Goal: Task Accomplishment & Management: Manage account settings

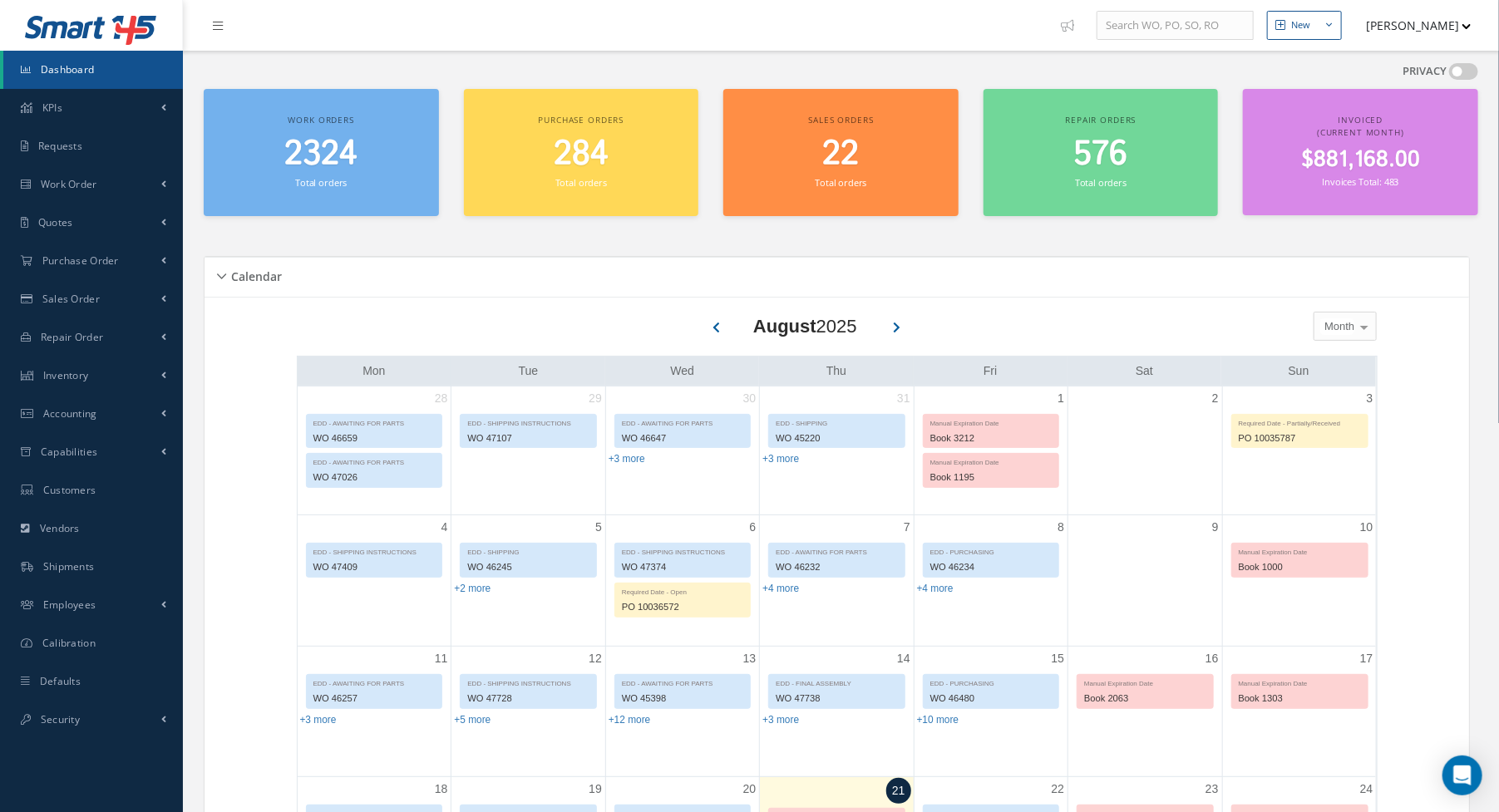
click at [788, 64] on div "PRIVACY" at bounding box center [841, 76] width 1275 height 26
click at [81, 186] on span "Work Order" at bounding box center [69, 184] width 57 height 14
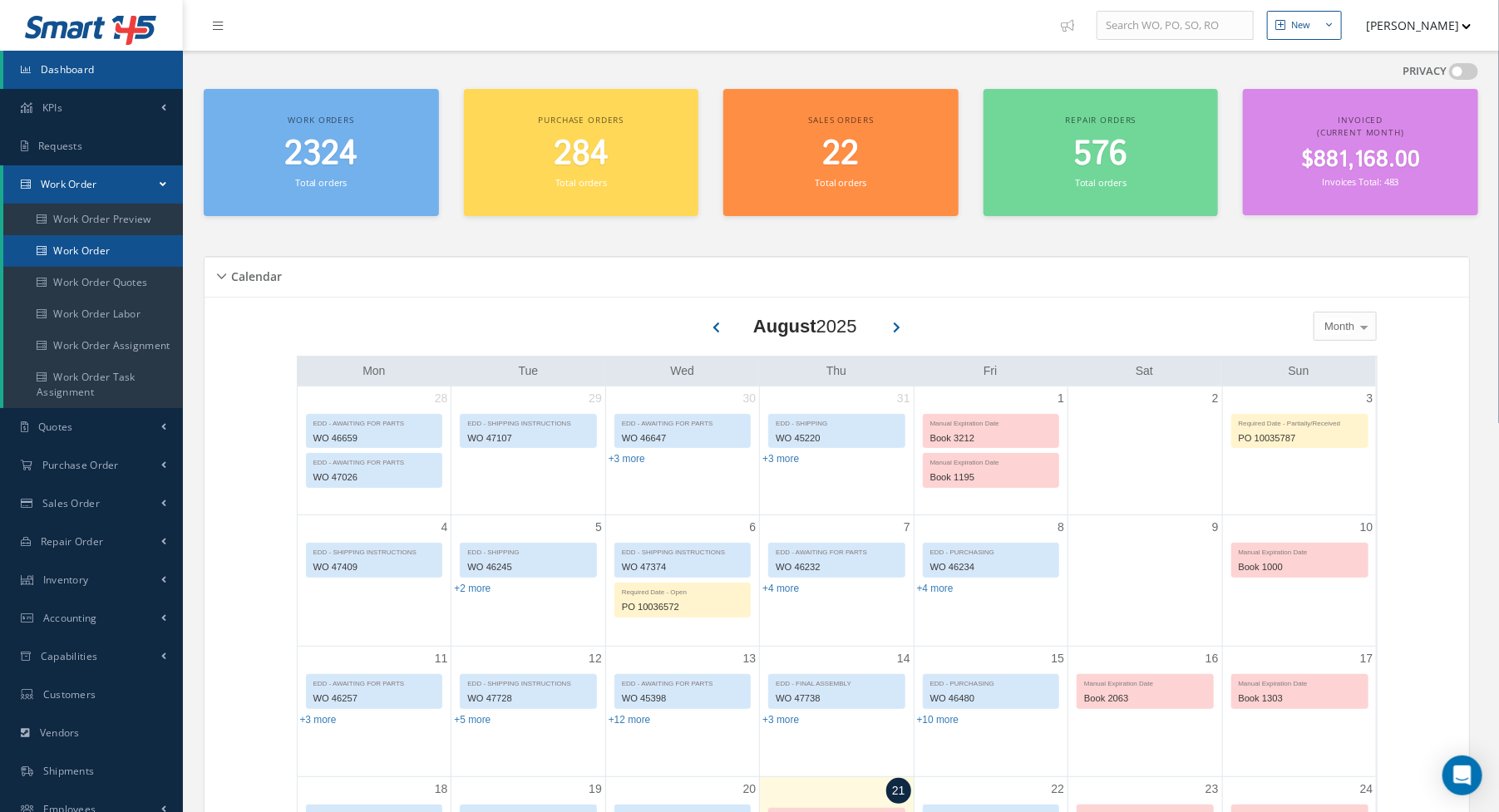
click at [84, 242] on link "Work Order" at bounding box center [93, 251] width 180 height 32
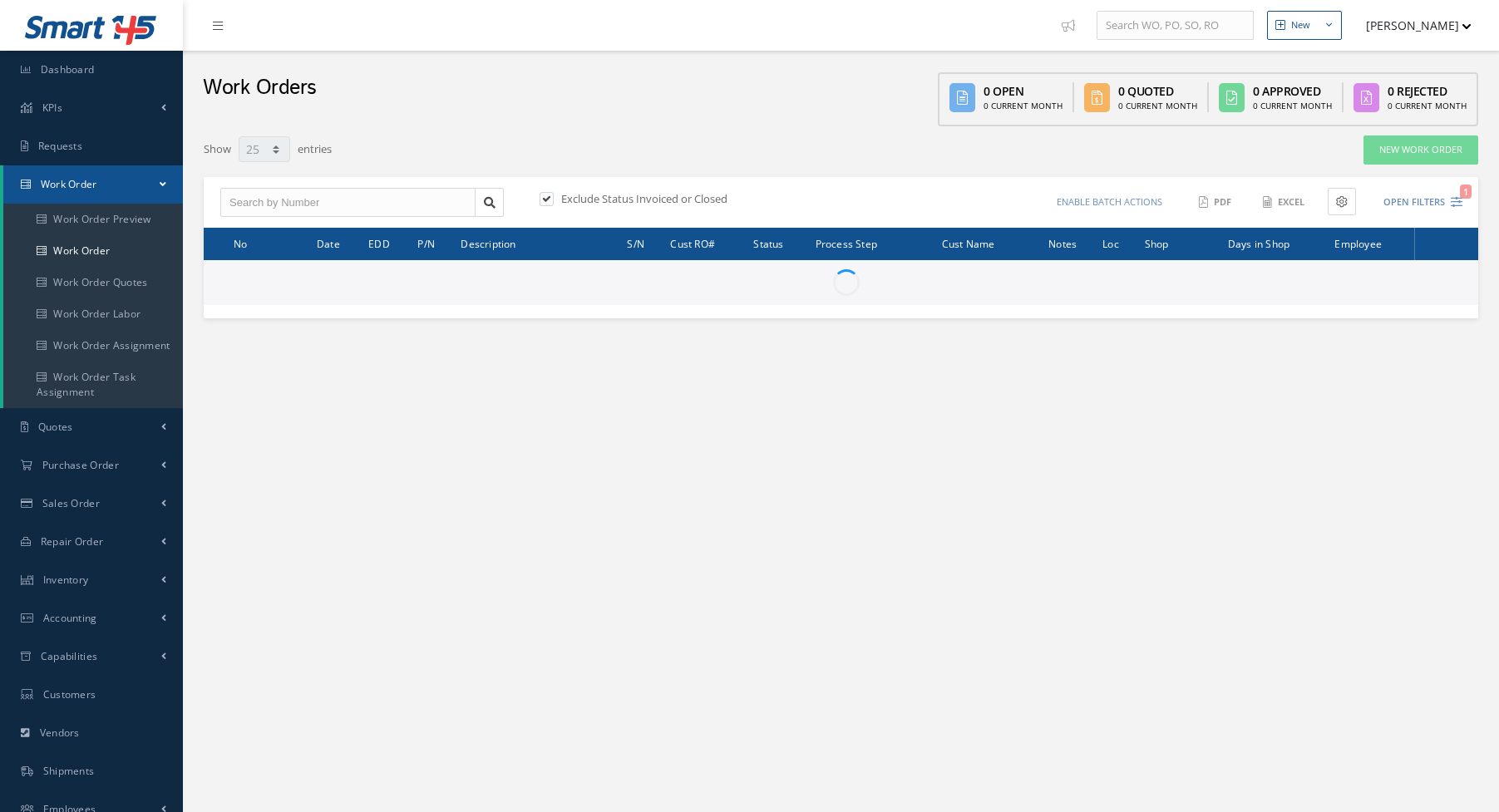
select select "25"
type input "All Work Request"
type input "All Work Performed"
type input "All Status"
type input "WO Part Status"
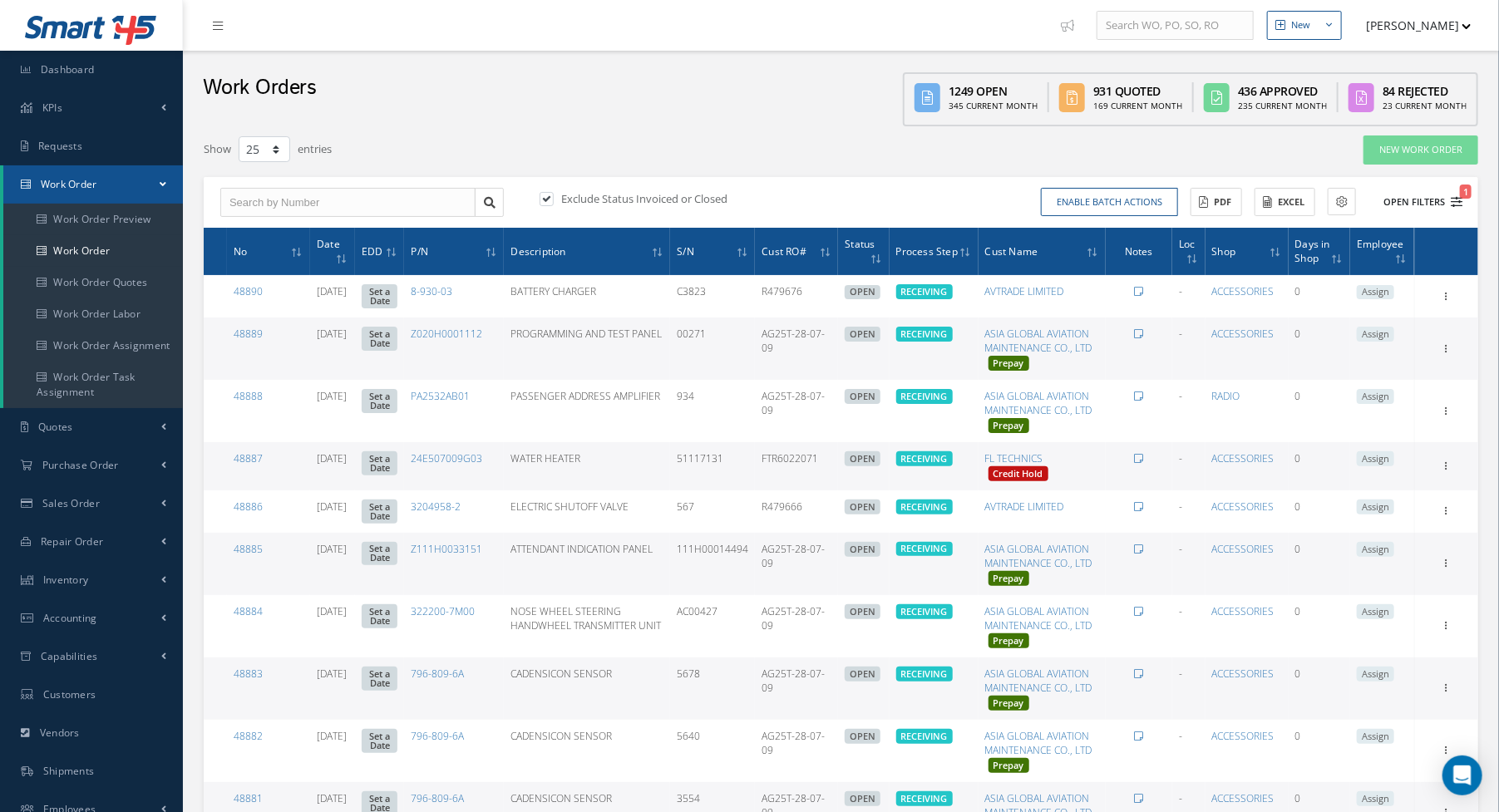
click at [1452, 198] on icon "1" at bounding box center [1457, 201] width 11 height 11
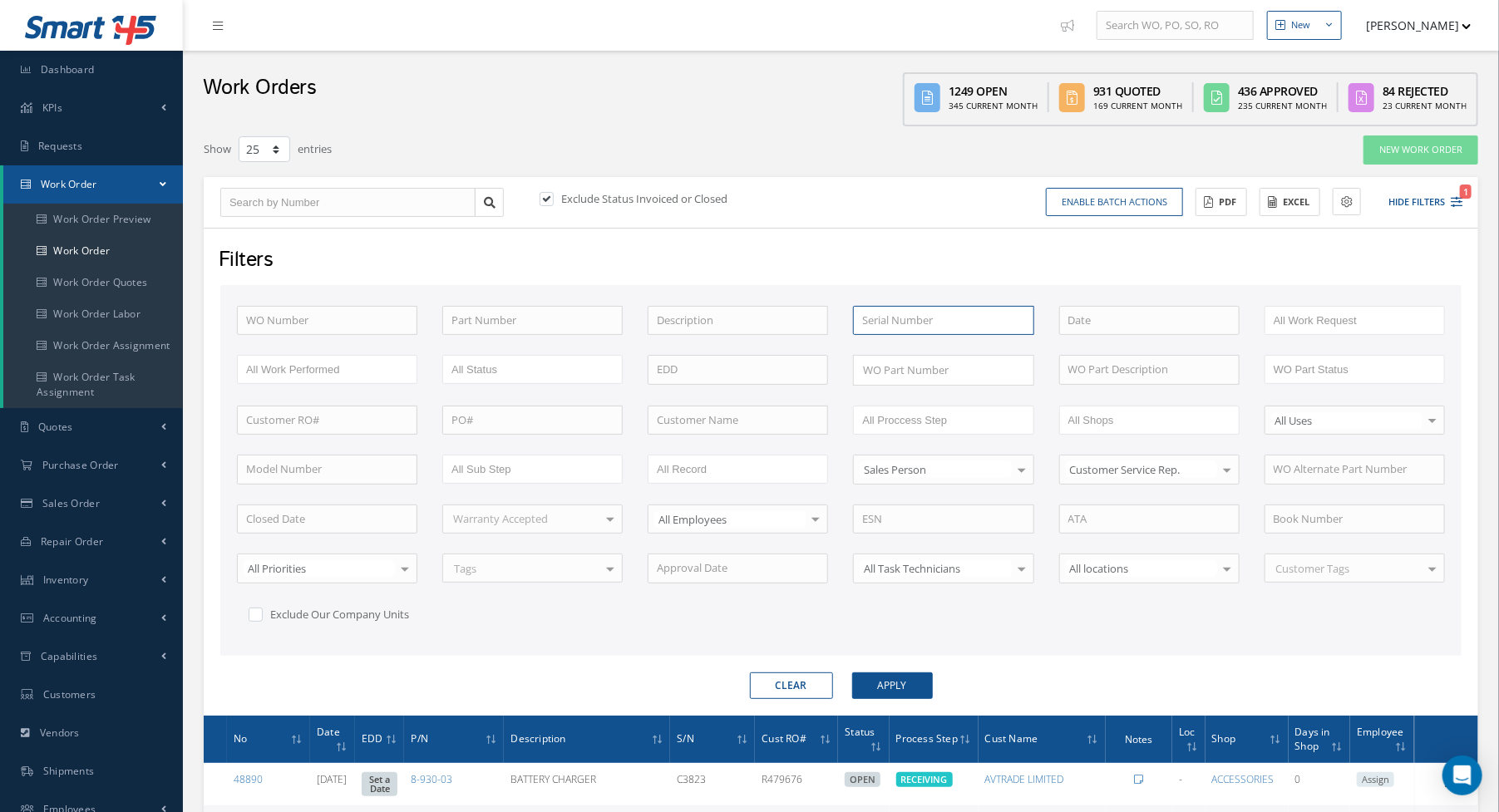
click at [902, 330] on input "text" at bounding box center [943, 321] width 180 height 30
paste input "980601"
type input "980601"
click at [853, 673] on button "Apply" at bounding box center [892, 686] width 80 height 27
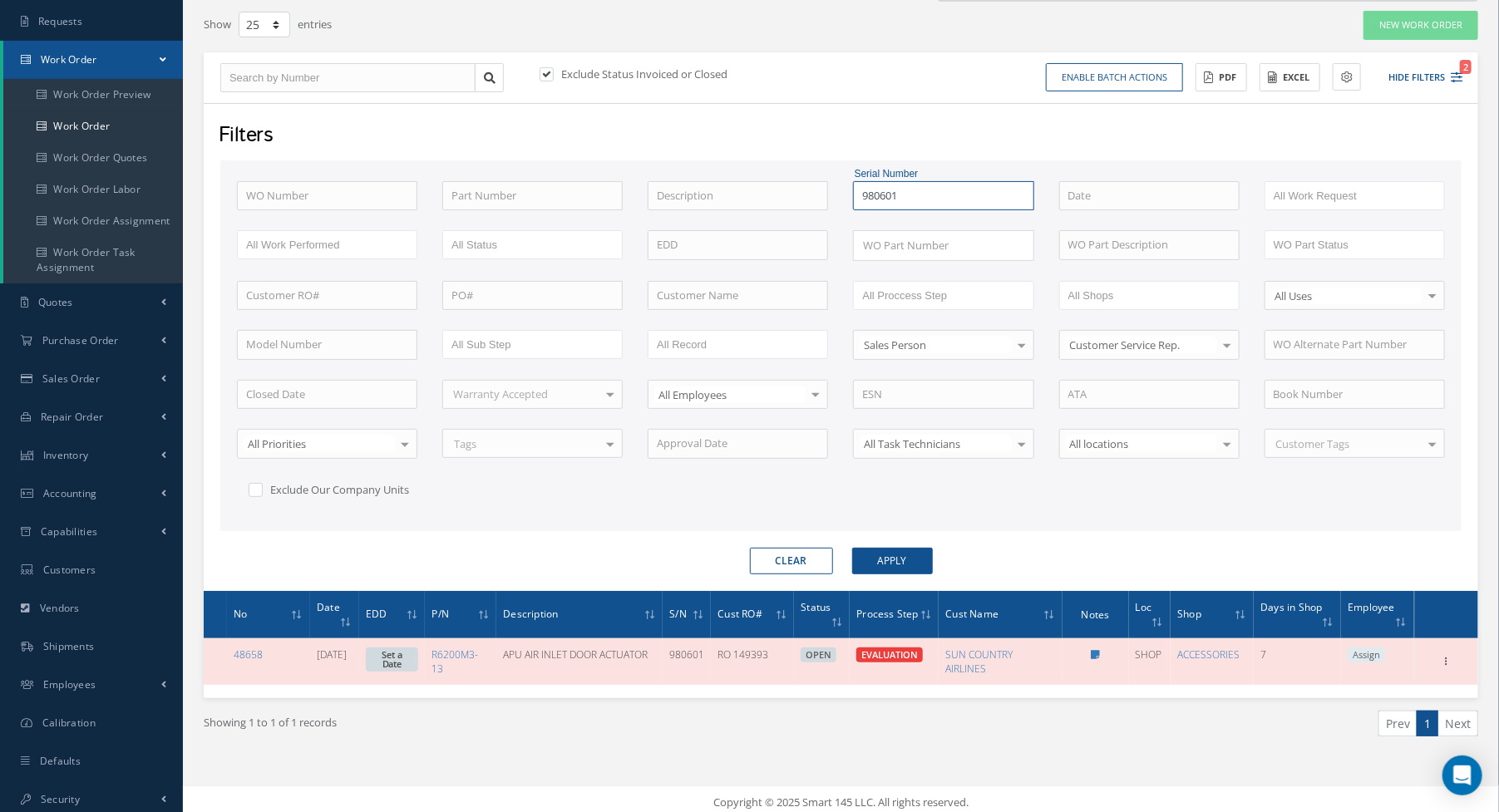
scroll to position [130, 0]
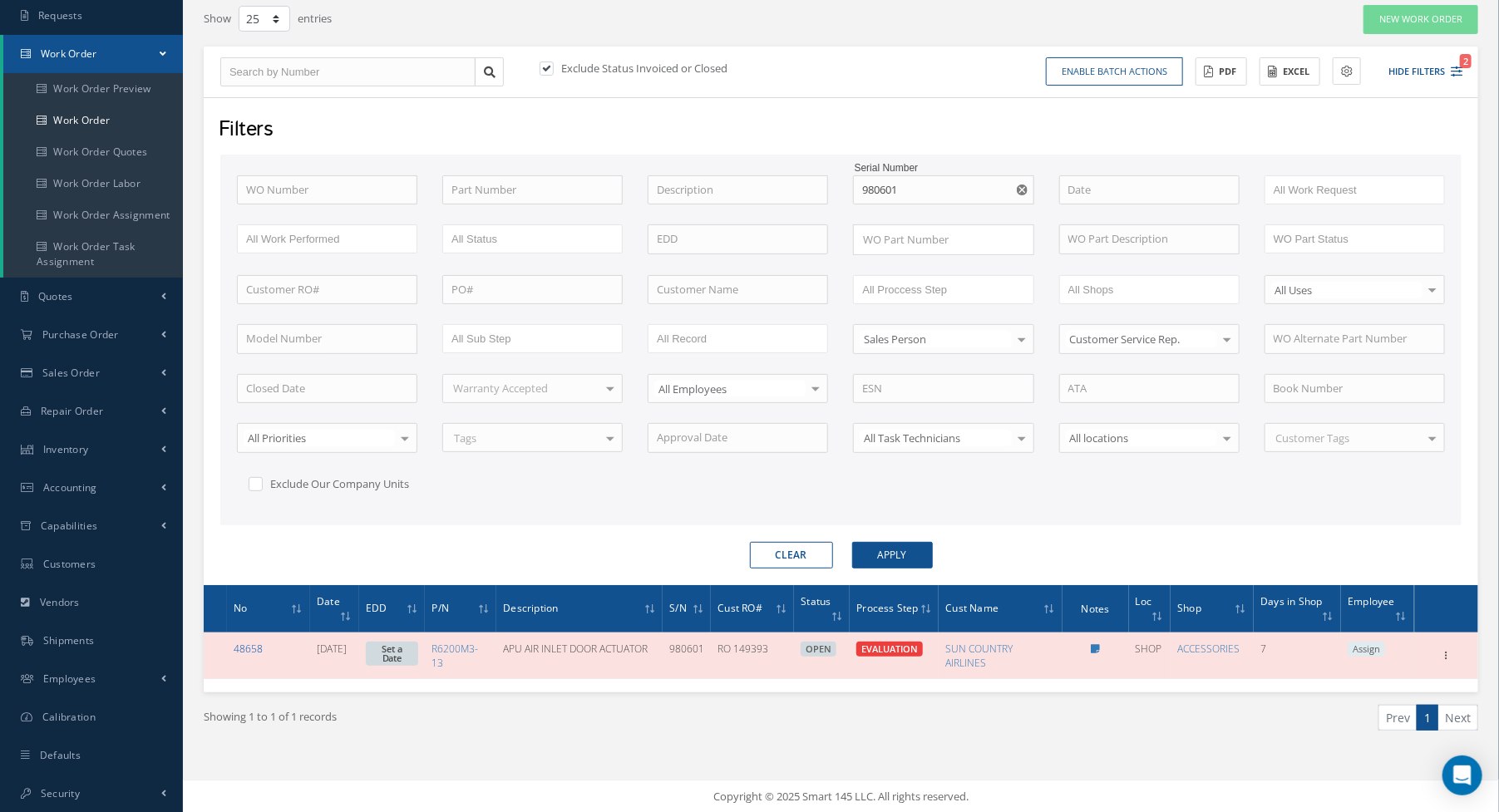
click at [251, 645] on link "48658" at bounding box center [249, 649] width 29 height 14
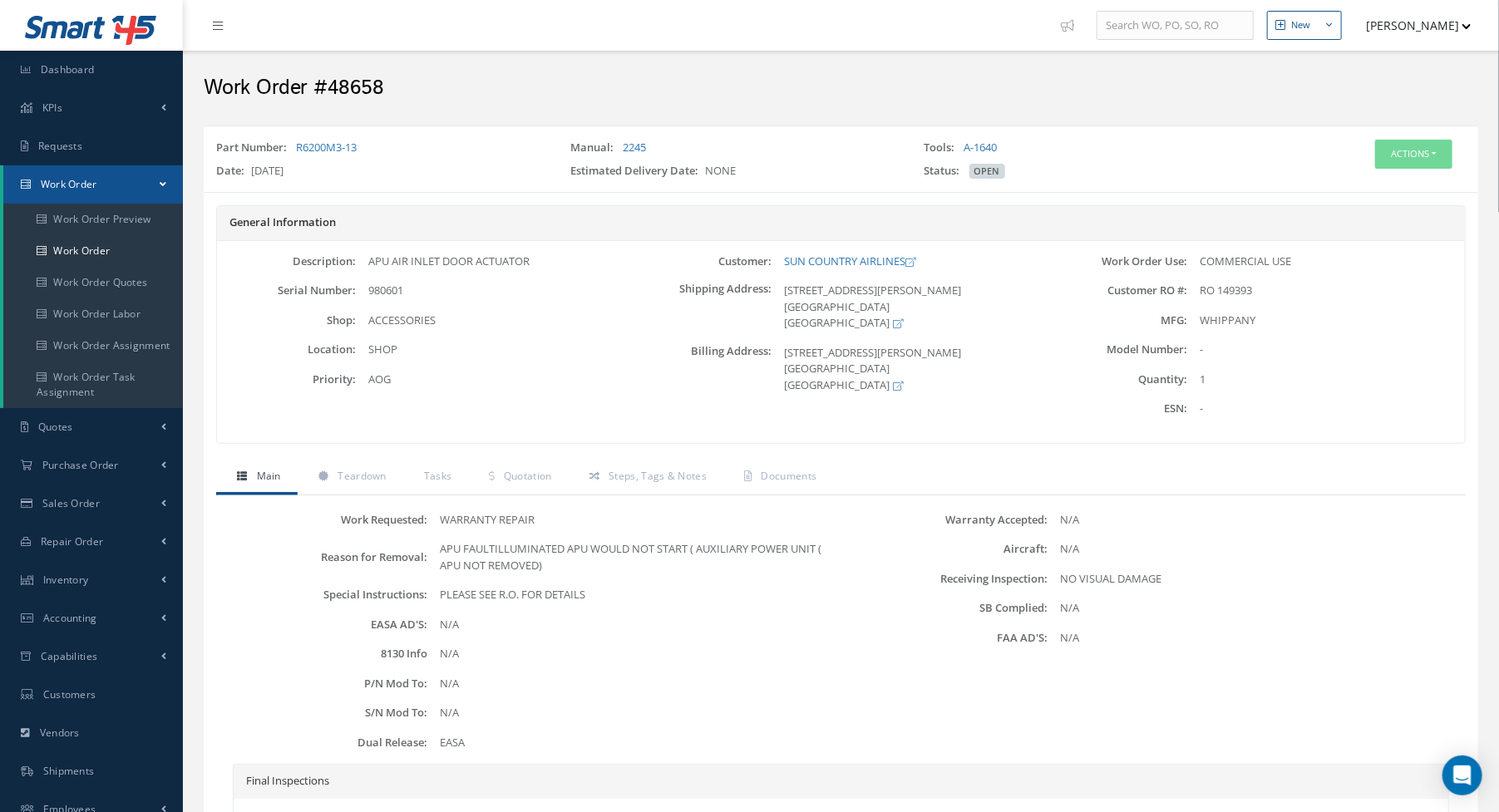
click at [820, 84] on h2 "Work Order #48658" at bounding box center [841, 88] width 1275 height 25
